Goal: Task Accomplishment & Management: Manage account settings

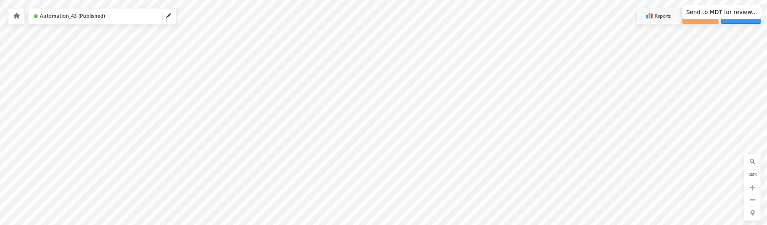
click at [716, 12] on button "Send to MDT for review..." at bounding box center [721, 12] width 81 height 14
click at [722, 10] on button "Send to MDT for review..." at bounding box center [721, 12] width 81 height 14
click at [710, 11] on button "Send to MDT for review..." at bounding box center [721, 12] width 81 height 14
click at [726, 12] on button "Send to MDT for review..." at bounding box center [721, 12] width 81 height 14
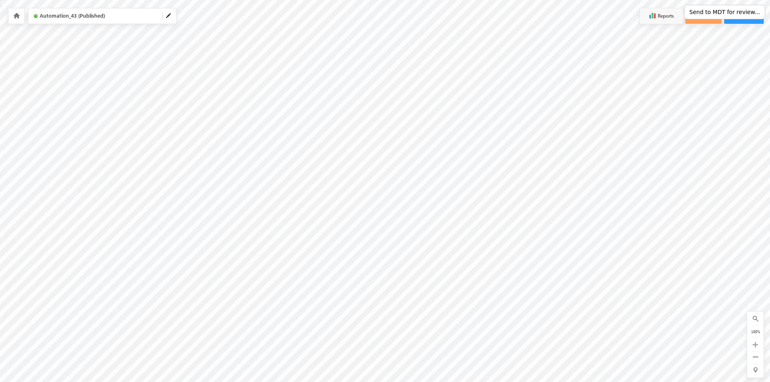
click at [724, 12] on button "Send to MDT for review..." at bounding box center [724, 12] width 81 height 14
click at [720, 11] on button "Send to MDT for review..." at bounding box center [724, 12] width 81 height 14
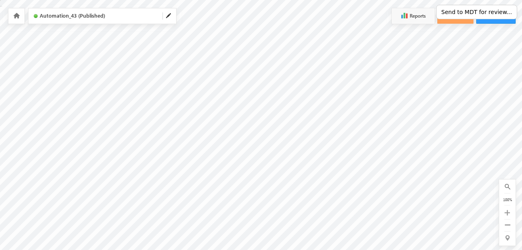
click at [477, 11] on button "Send to MDT for review..." at bounding box center [476, 12] width 81 height 14
click at [468, 13] on button "Send to MDT for review..." at bounding box center [476, 12] width 81 height 14
click at [17, 17] on icon at bounding box center [16, 16] width 6 height 6
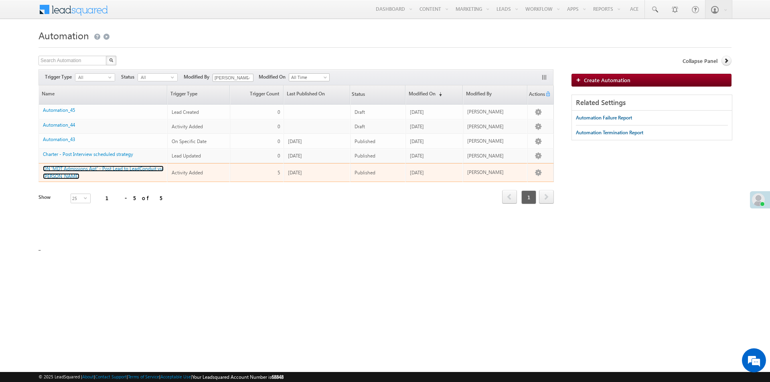
click at [106, 168] on link "ON 'MDT Admissions Apt' - Post Lead to LeadConduit via [PERSON_NAME]" at bounding box center [103, 173] width 121 height 14
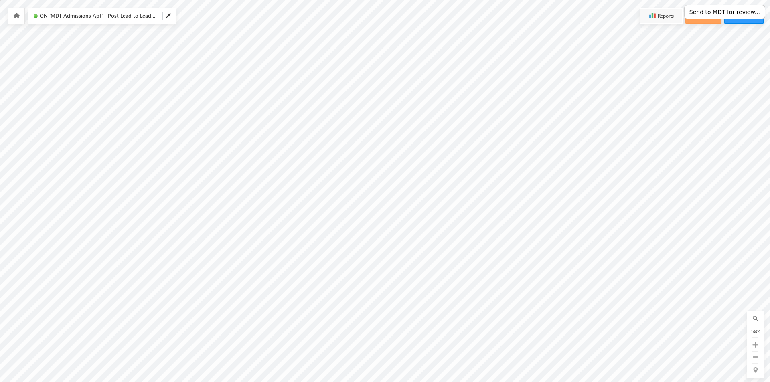
click at [19, 19] on link at bounding box center [15, 15] width 7 height 7
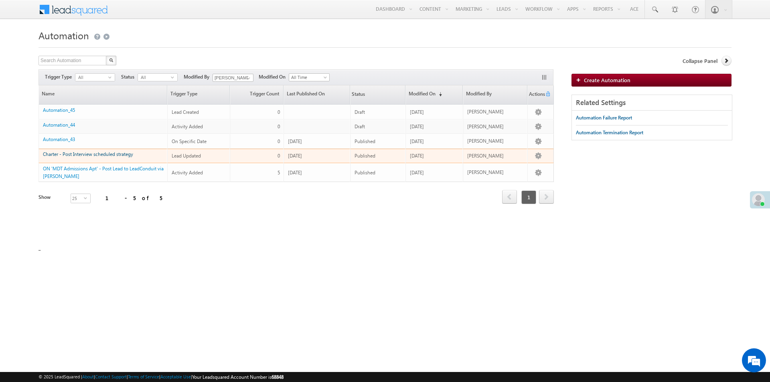
click at [93, 154] on link "Charter - Post Interview scheduled strategy" at bounding box center [88, 154] width 90 height 6
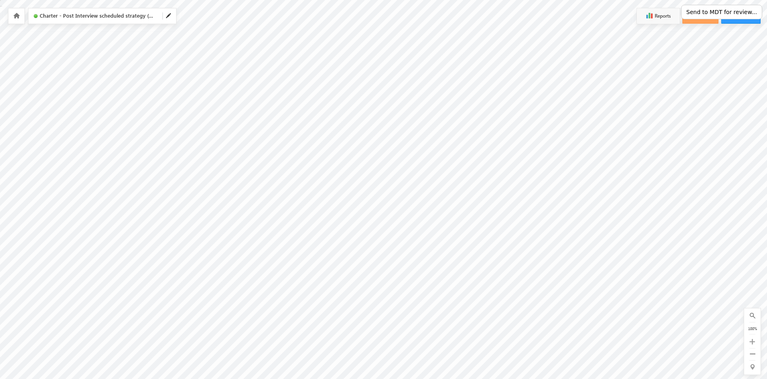
click at [716, 12] on button "Send to MDT for review..." at bounding box center [721, 12] width 81 height 14
click at [18, 20] on div at bounding box center [16, 15] width 16 height 15
click at [17, 17] on icon at bounding box center [16, 16] width 6 height 6
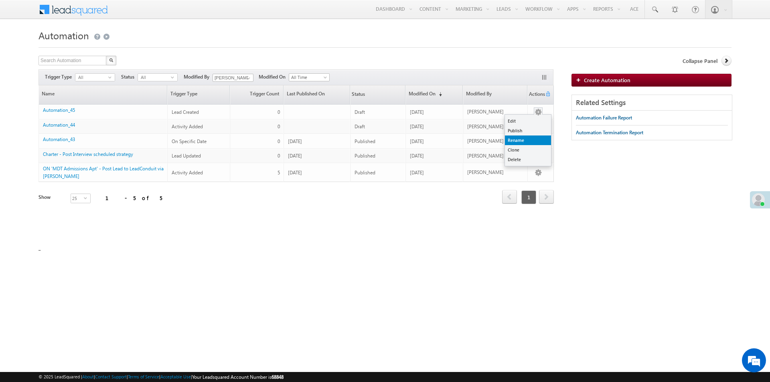
click at [521, 139] on link "Rename" at bounding box center [528, 141] width 46 height 10
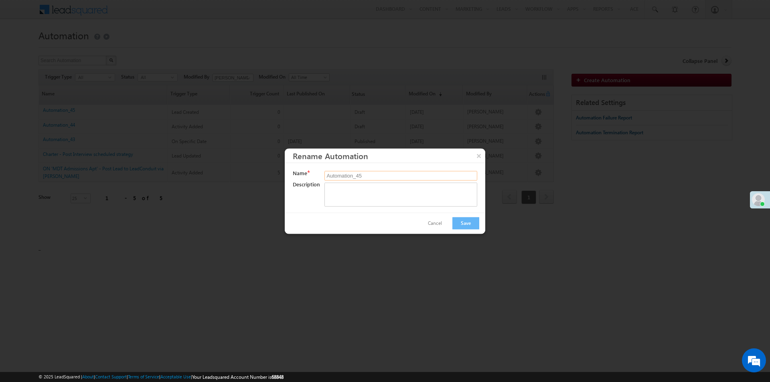
click at [362, 177] on input "Automation_45" at bounding box center [401, 176] width 152 height 10
type input "Automation_44"
click at [468, 223] on button "Save" at bounding box center [466, 223] width 27 height 12
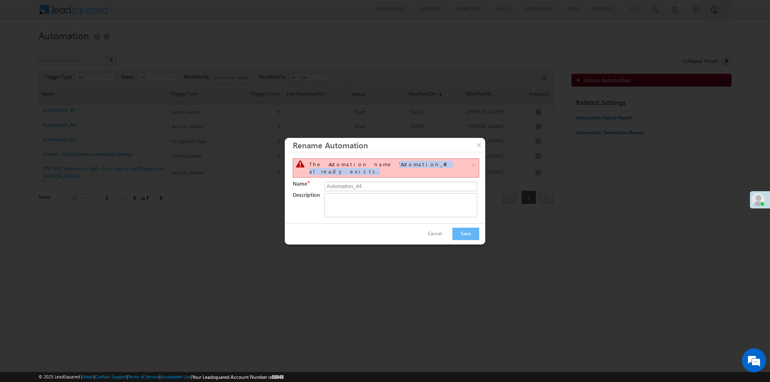
drag, startPoint x: 414, startPoint y: 170, endPoint x: 465, endPoint y: 163, distance: 51.5
click at [457, 168] on div "The Automation name 'Automation_44' already exists." at bounding box center [393, 168] width 168 height 14
click at [480, 149] on button "×" at bounding box center [479, 145] width 13 height 14
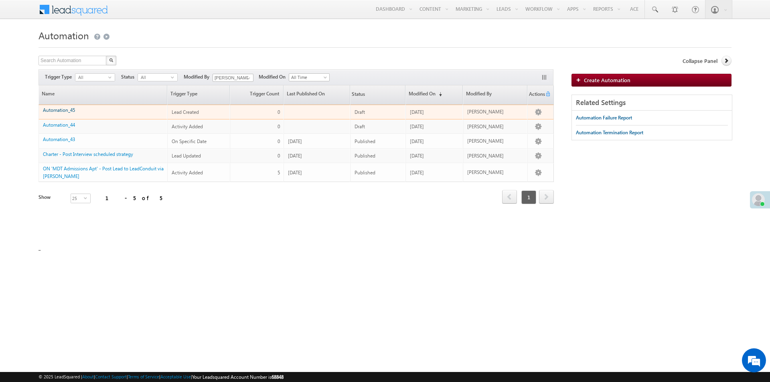
click at [62, 111] on link "Automation_45" at bounding box center [59, 110] width 32 height 6
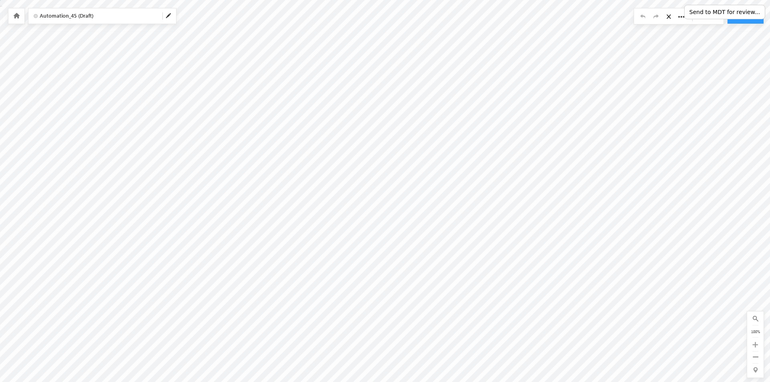
click at [724, 12] on button "Send to MDT for review..." at bounding box center [724, 12] width 81 height 14
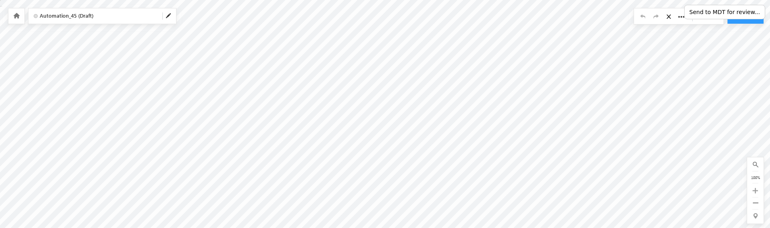
click at [726, 12] on button "Send to MDT for review..." at bounding box center [724, 12] width 81 height 14
click at [16, 15] on icon at bounding box center [16, 16] width 6 height 6
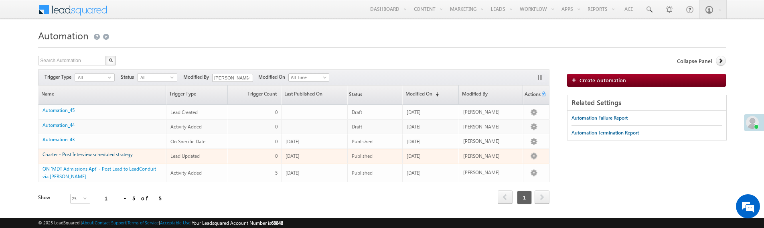
click at [97, 155] on link "Charter - Post Interview scheduled strategy" at bounding box center [88, 154] width 90 height 6
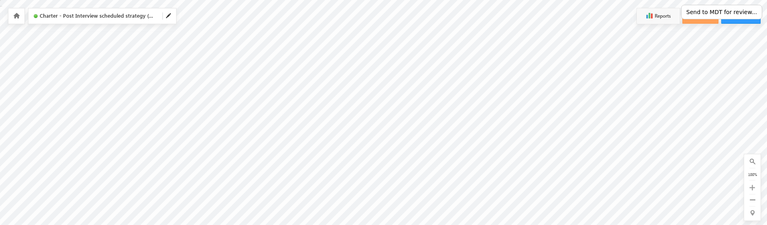
click at [711, 12] on button "Send to MDT for review..." at bounding box center [721, 12] width 81 height 14
click at [716, 11] on button "Send to MDT for review..." at bounding box center [721, 12] width 81 height 14
click at [15, 15] on icon at bounding box center [16, 16] width 6 height 6
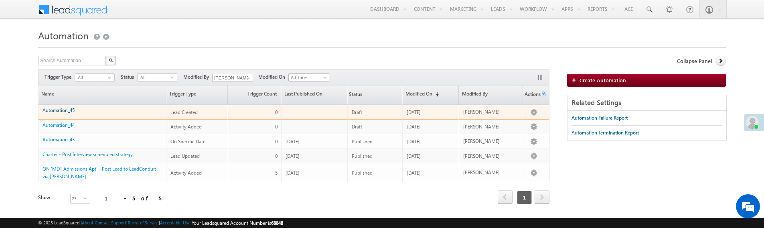
click at [64, 112] on link "Automation_45" at bounding box center [59, 110] width 32 height 6
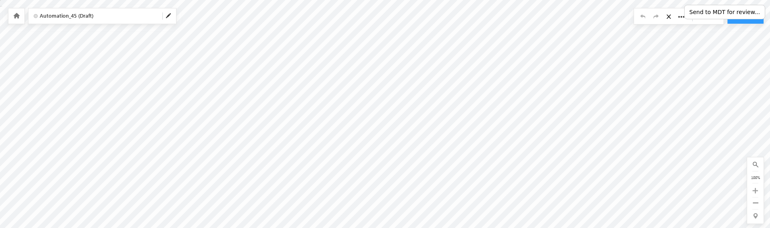
click at [755, 191] on icon at bounding box center [756, 191] width 6 height 6
click at [755, 191] on div at bounding box center [752, 187] width 10 height 9
click at [752, 188] on icon at bounding box center [752, 188] width 6 height 6
click at [751, 201] on icon at bounding box center [753, 200] width 6 height 6
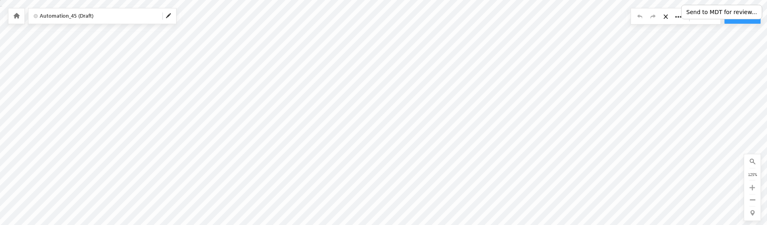
click at [752, 201] on icon at bounding box center [753, 200] width 6 height 6
click at [18, 14] on icon at bounding box center [16, 16] width 6 height 6
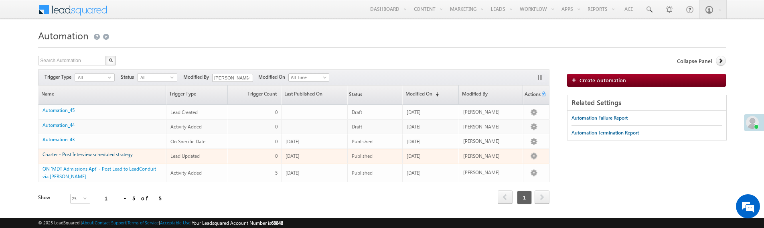
click at [106, 154] on link "Charter - Post Interview scheduled strategy" at bounding box center [88, 154] width 90 height 6
click at [95, 156] on link "Charter - Post Interview scheduled strategy" at bounding box center [88, 154] width 90 height 6
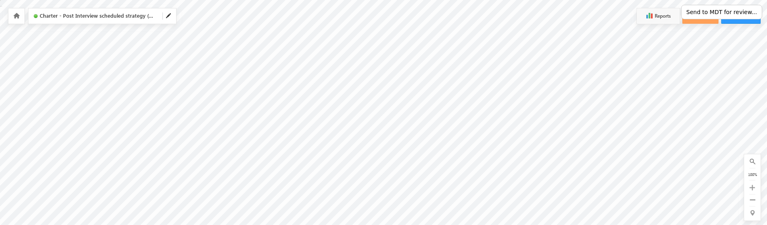
click at [720, 12] on button "Send to MDT for review..." at bounding box center [721, 12] width 81 height 14
click at [16, 17] on icon at bounding box center [16, 16] width 6 height 6
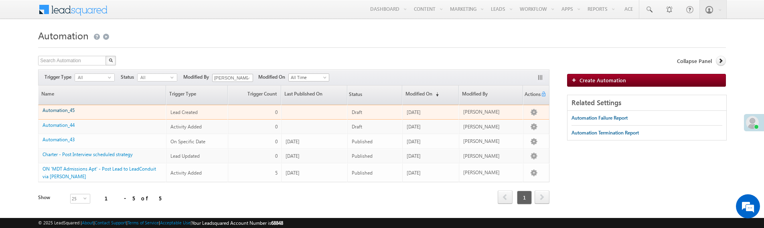
click at [66, 112] on link "Automation_45" at bounding box center [59, 110] width 32 height 6
click at [52, 113] on link "Automation_45" at bounding box center [59, 110] width 32 height 6
click at [59, 110] on link "Automation_45" at bounding box center [59, 110] width 32 height 6
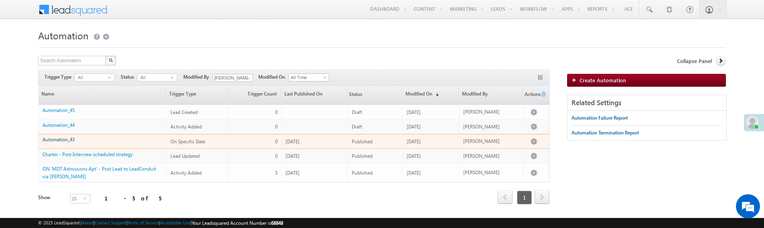
click at [61, 139] on link "Automation_43" at bounding box center [59, 139] width 32 height 6
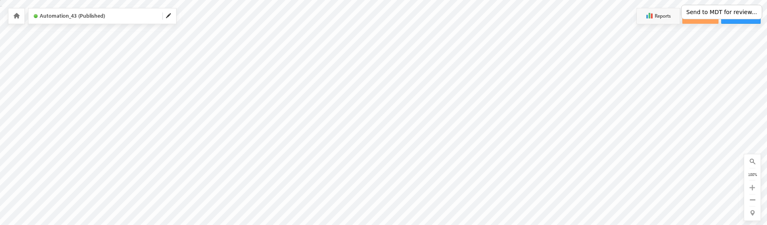
click at [708, 13] on button "Send to MDT for review..." at bounding box center [721, 12] width 81 height 14
click at [712, 12] on button "Send to MDT for review..." at bounding box center [721, 12] width 81 height 14
